Goal: Task Accomplishment & Management: Use online tool/utility

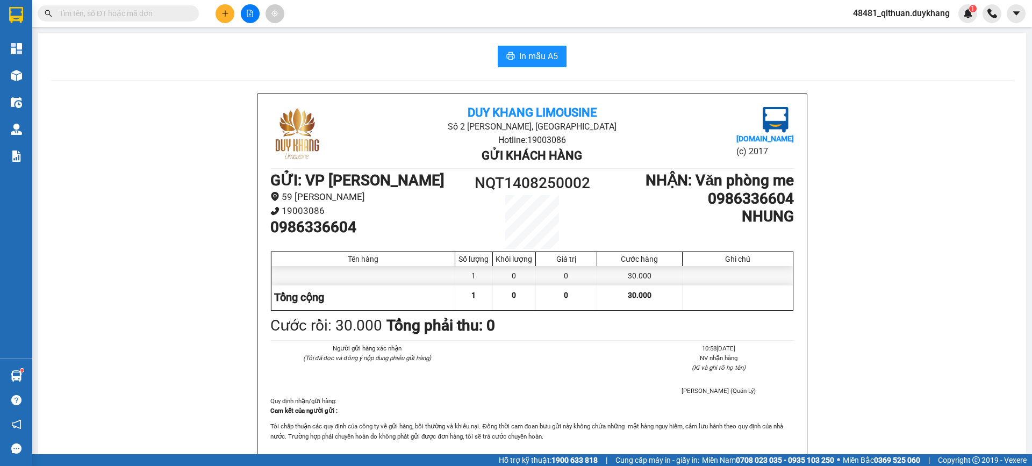
scroll to position [54, 0]
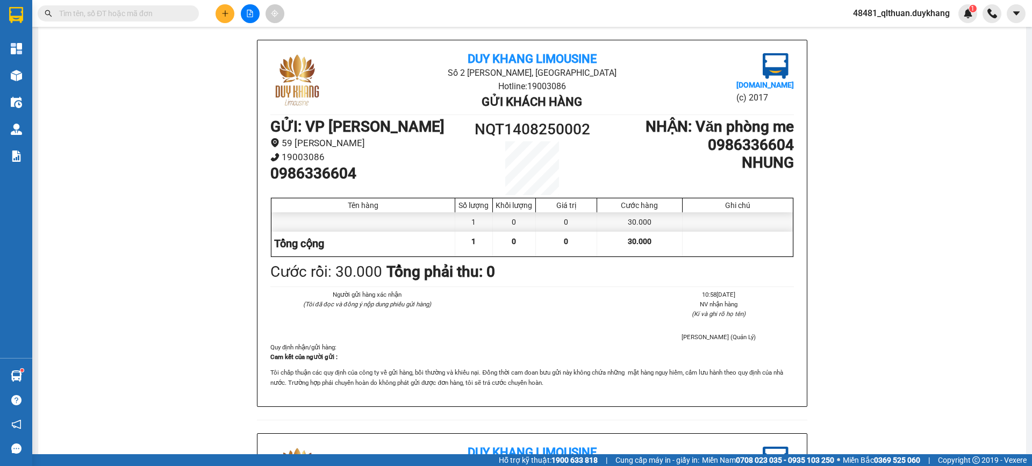
click at [149, 13] on input "text" at bounding box center [122, 14] width 127 height 12
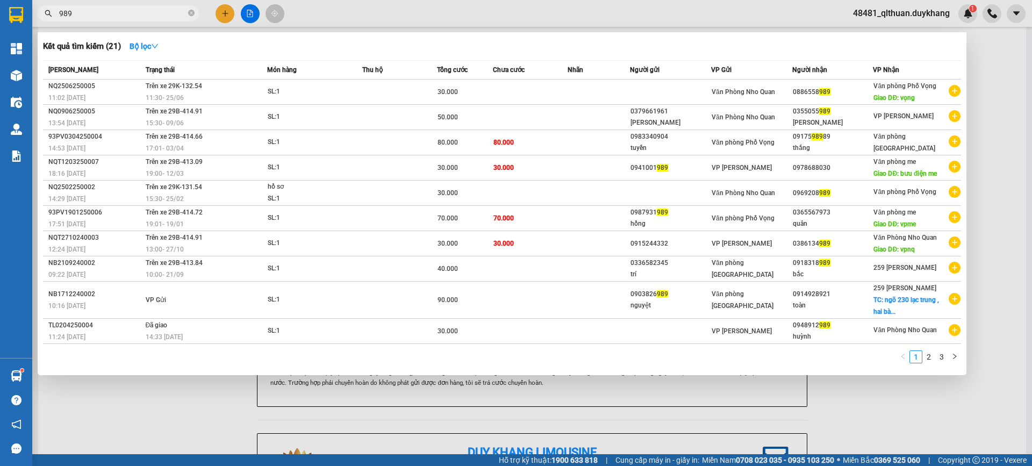
type input "989"
click at [135, 413] on div at bounding box center [516, 233] width 1032 height 466
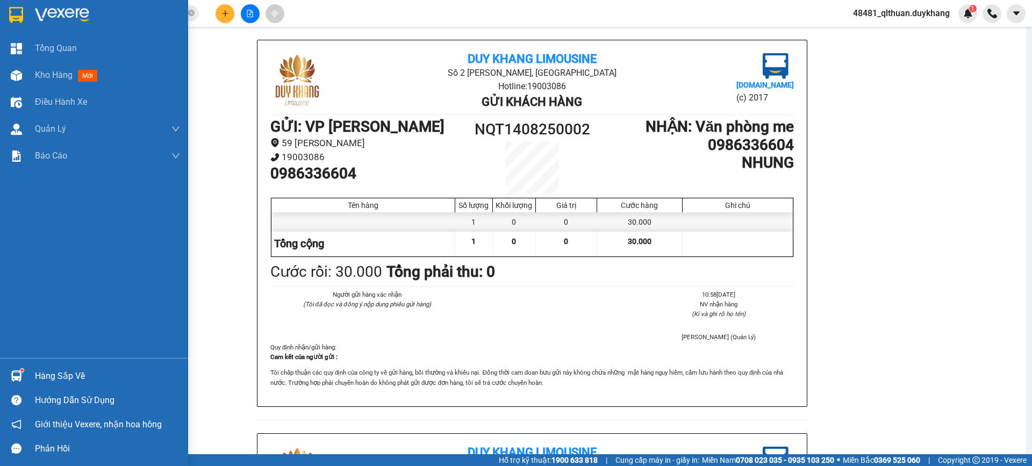
click at [31, 373] on div "Hàng sắp về" at bounding box center [94, 376] width 188 height 24
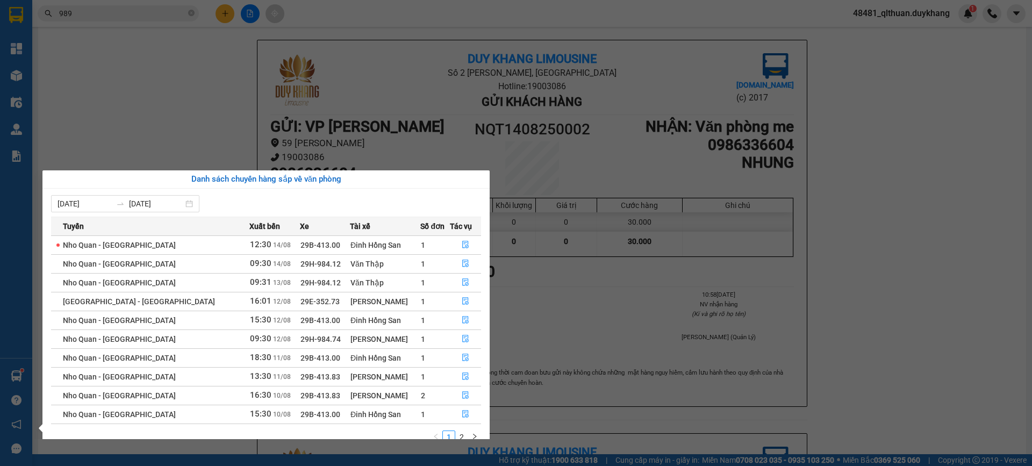
click at [430, 263] on td "1" at bounding box center [435, 263] width 30 height 19
click at [462, 262] on icon "file-done" at bounding box center [466, 264] width 8 height 8
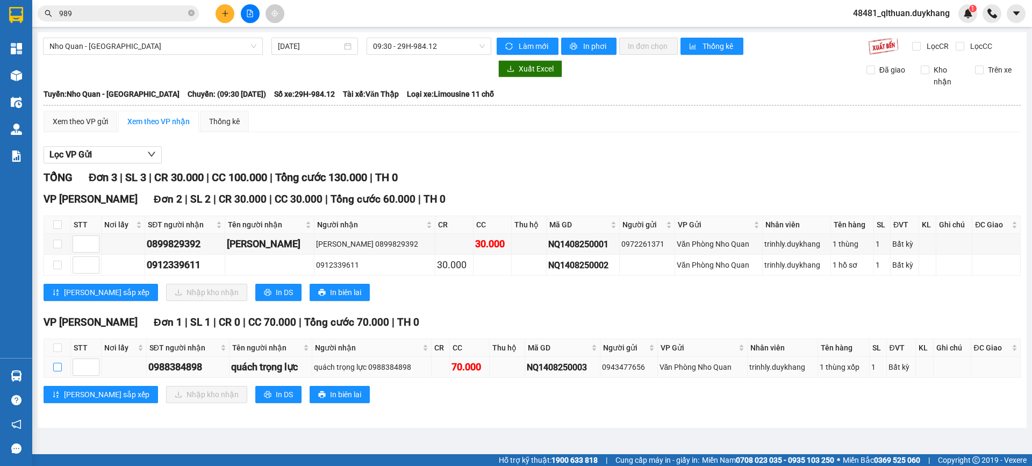
click at [59, 362] on label at bounding box center [57, 367] width 9 height 12
click at [59, 363] on input "checkbox" at bounding box center [57, 367] width 9 height 9
checkbox input "true"
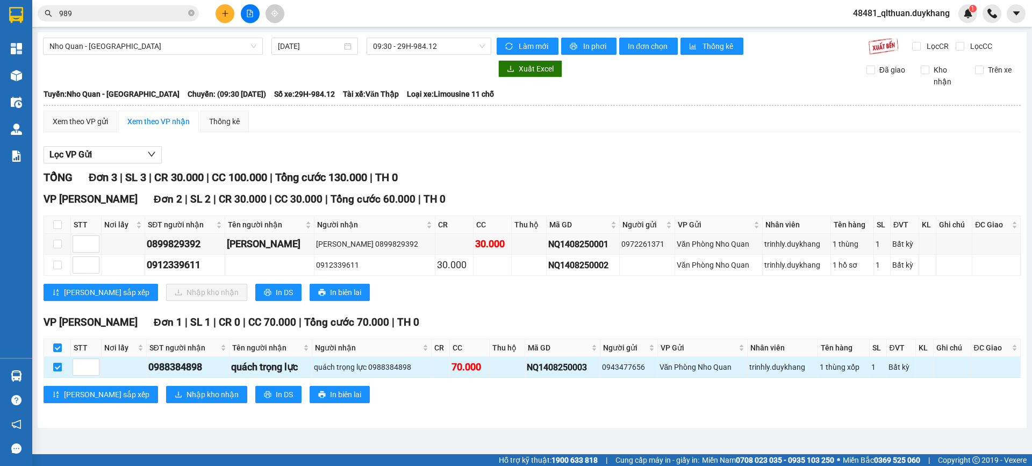
checkbox input "true"
click at [187, 392] on span "Nhập kho nhận" at bounding box center [213, 395] width 52 height 12
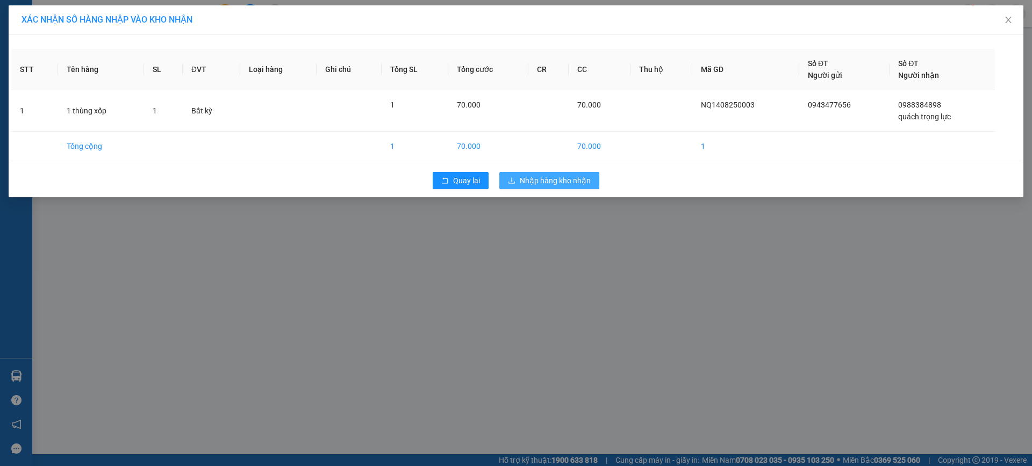
click at [540, 178] on span "Nhập hàng kho nhận" at bounding box center [555, 181] width 71 height 12
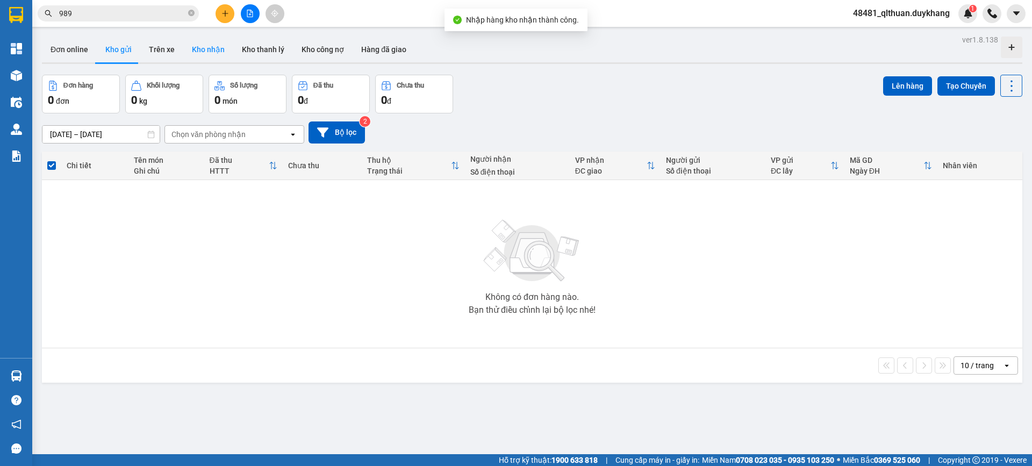
click at [205, 44] on button "Kho nhận" at bounding box center [208, 50] width 50 height 26
